Goal: Information Seeking & Learning: Learn about a topic

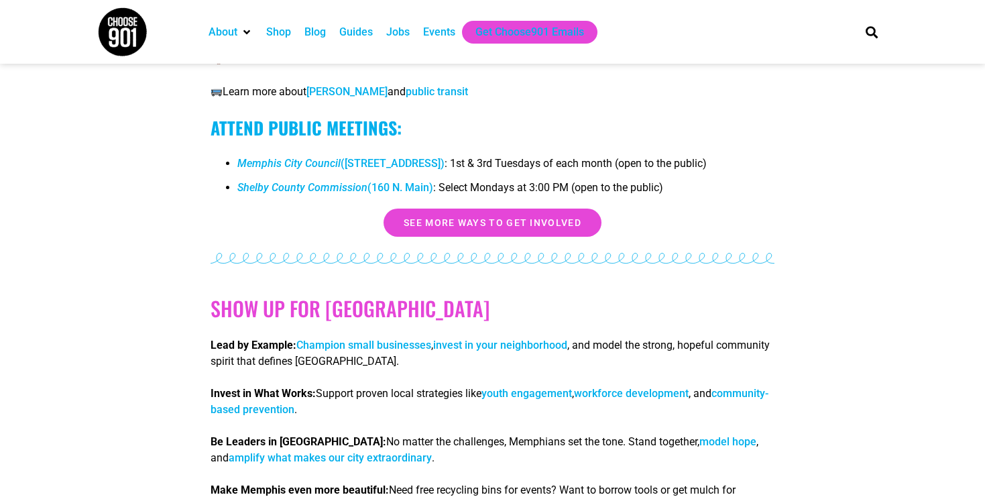
scroll to position [2685, 0]
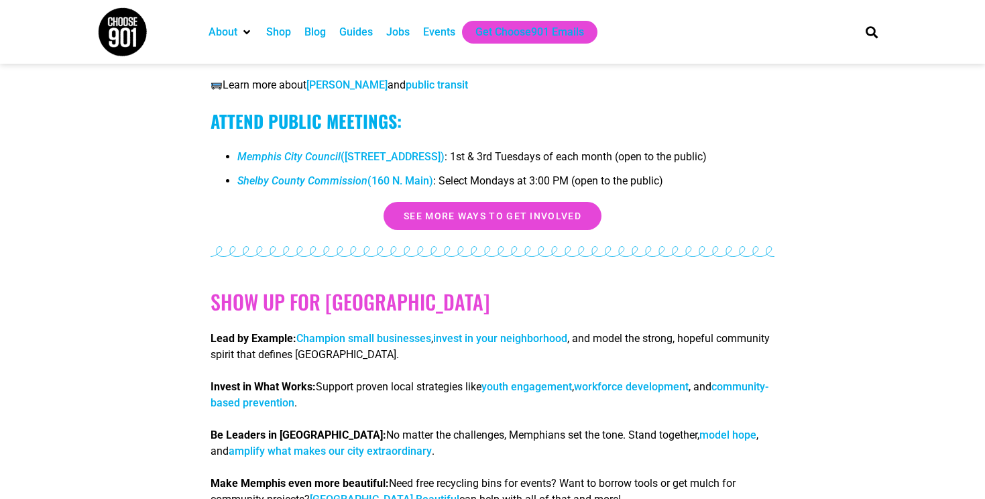
click at [526, 380] on link "youth engagement" at bounding box center [526, 386] width 91 height 13
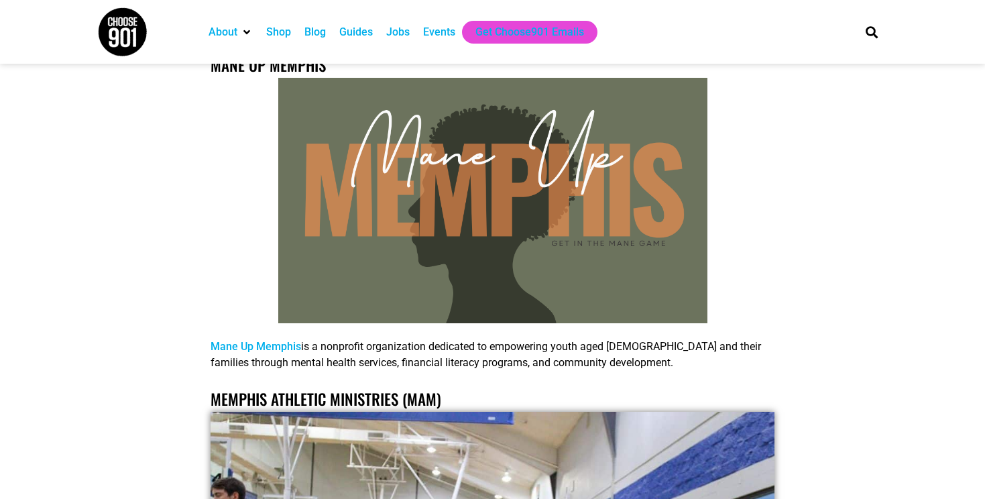
scroll to position [21353, 0]
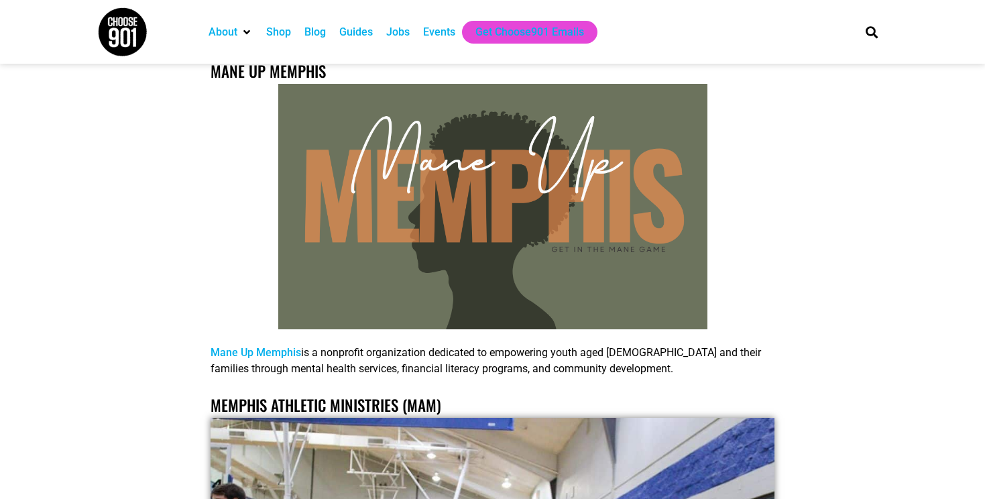
click at [263, 346] on link "Mane Up Memphis" at bounding box center [256, 352] width 91 height 13
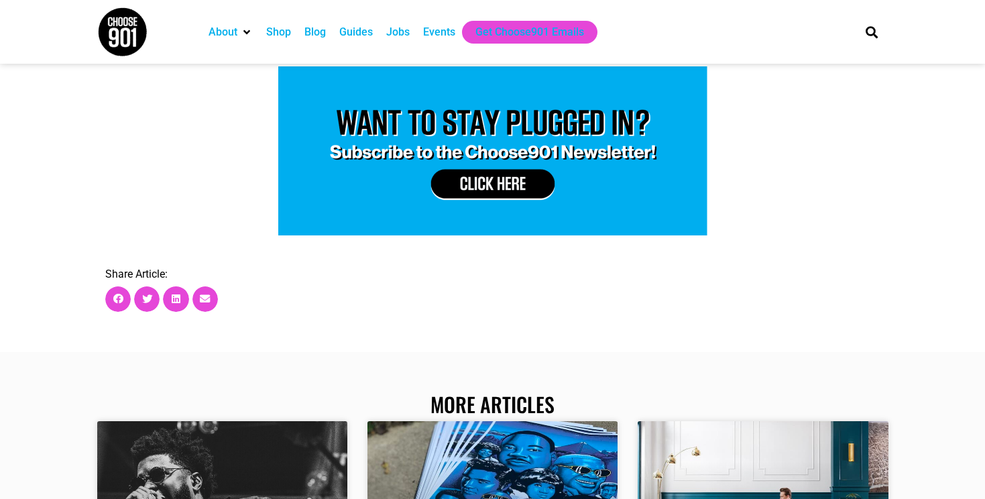
scroll to position [29768, 0]
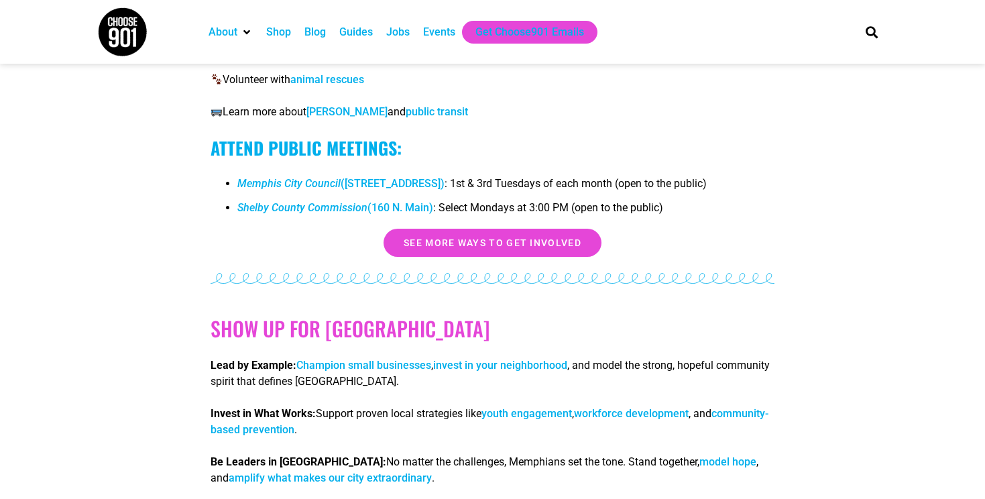
scroll to position [2685, 0]
